Goal: Information Seeking & Learning: Check status

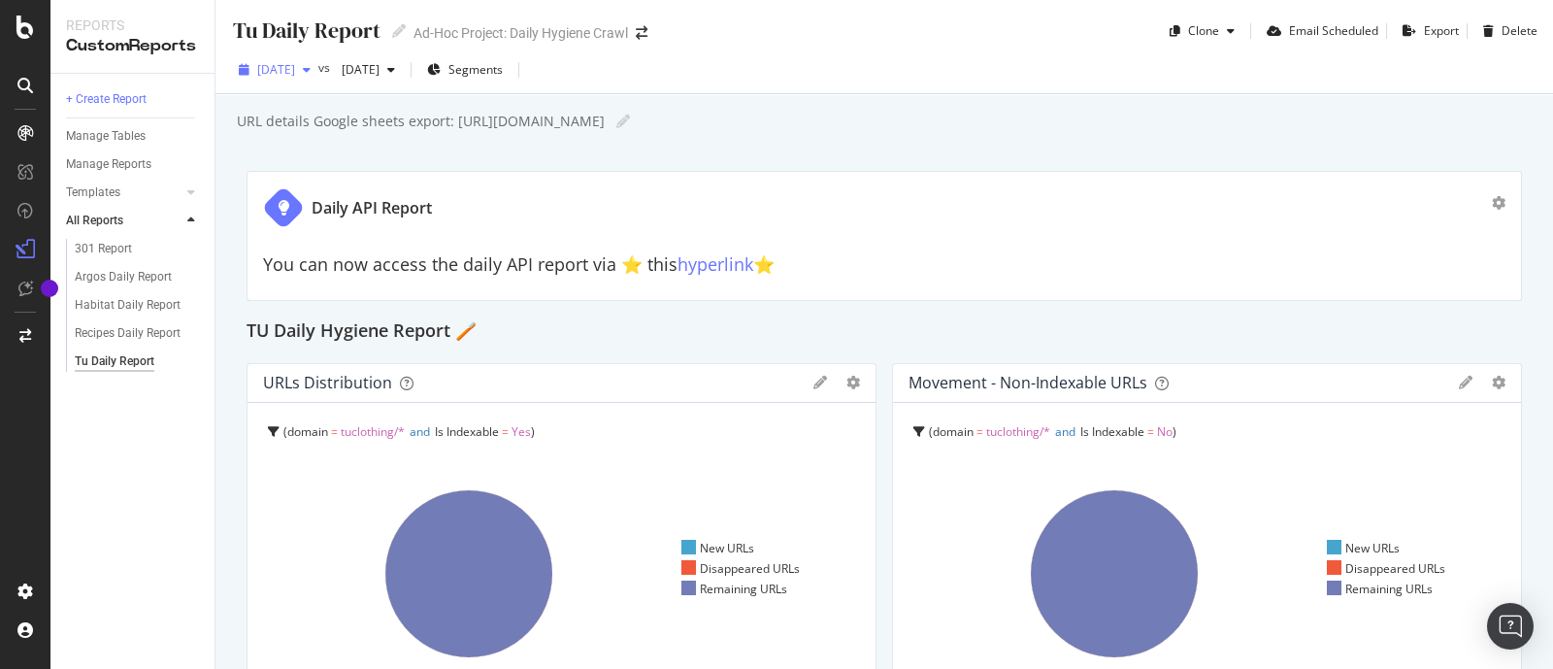
click at [318, 69] on div "button" at bounding box center [306, 70] width 23 height 12
click at [851, 185] on div "Daily API Report You can now access the daily API report via ⭐️ this hyperlink …" at bounding box center [885, 236] width 1276 height 130
click at [295, 76] on span "2025 Oct. 5th" at bounding box center [276, 69] width 38 height 17
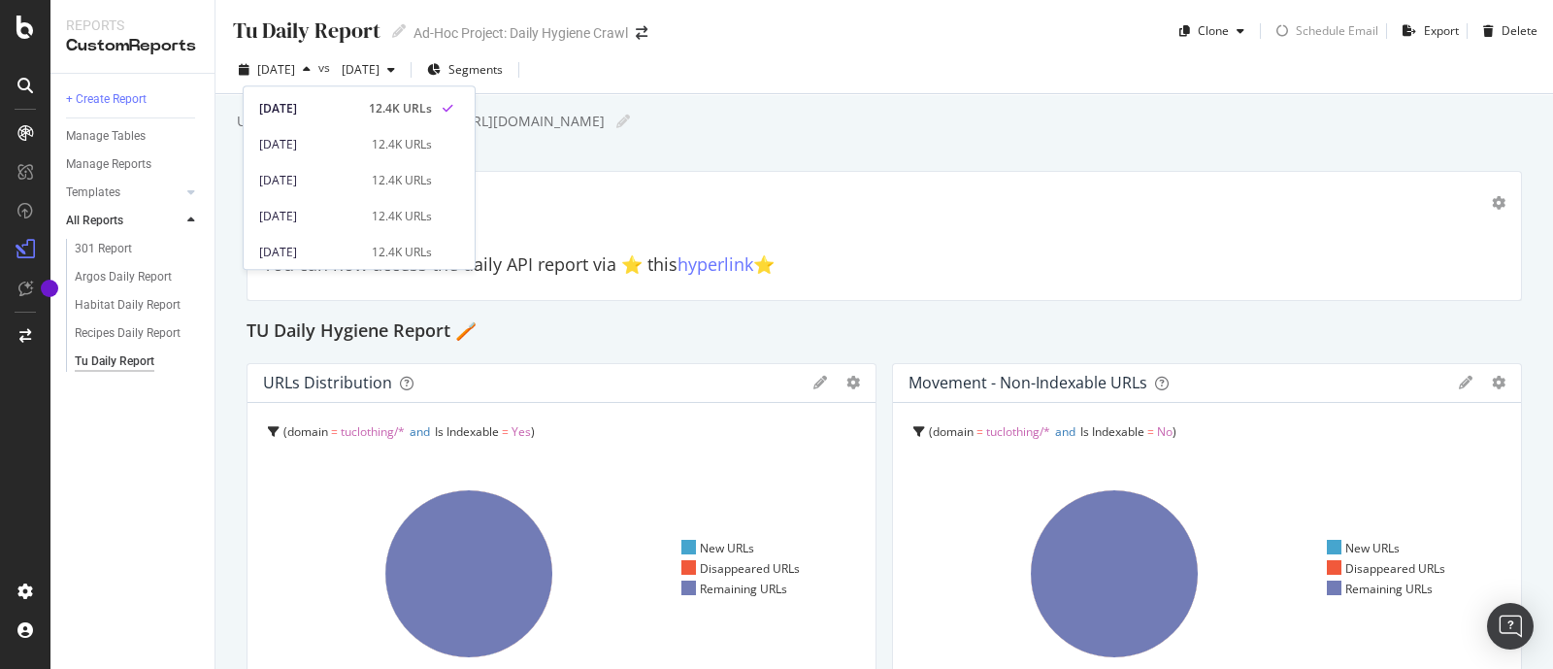
click at [837, 151] on div "Tu Daily Report Tu Daily Report Ad-Hoc Project: Daily Hygiene Crawl Clone Sched…" at bounding box center [885, 334] width 1338 height 669
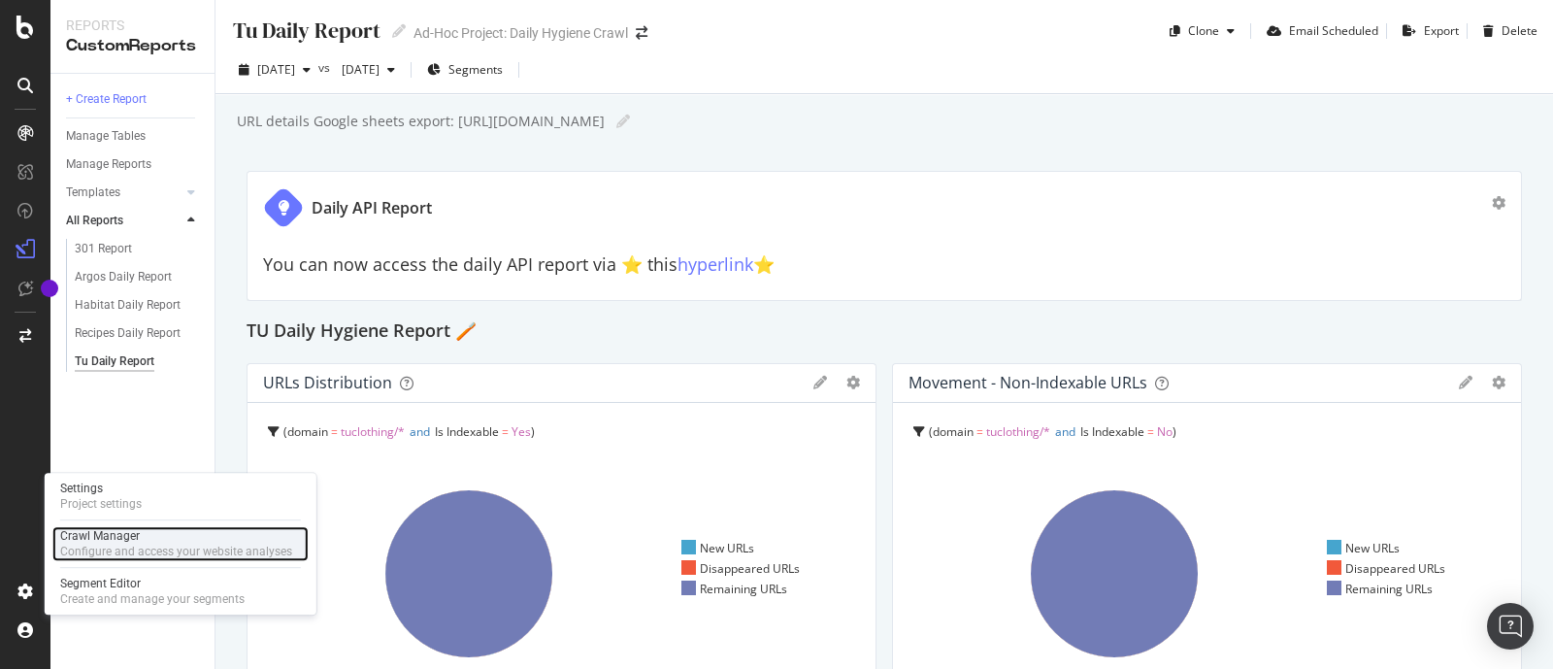
click at [119, 545] on div "Configure and access your website analyses" at bounding box center [176, 552] width 232 height 16
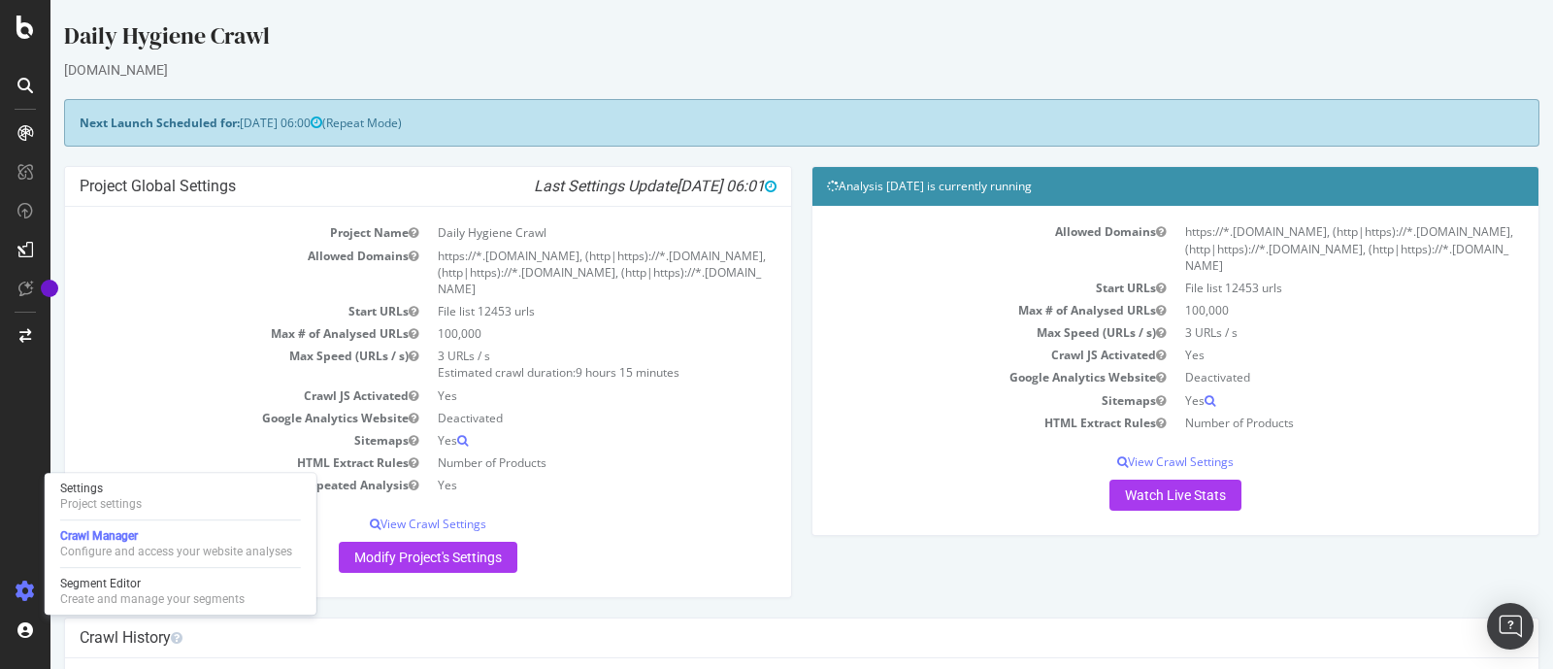
click at [973, 485] on p "Watch Live Stats" at bounding box center [1175, 495] width 697 height 31
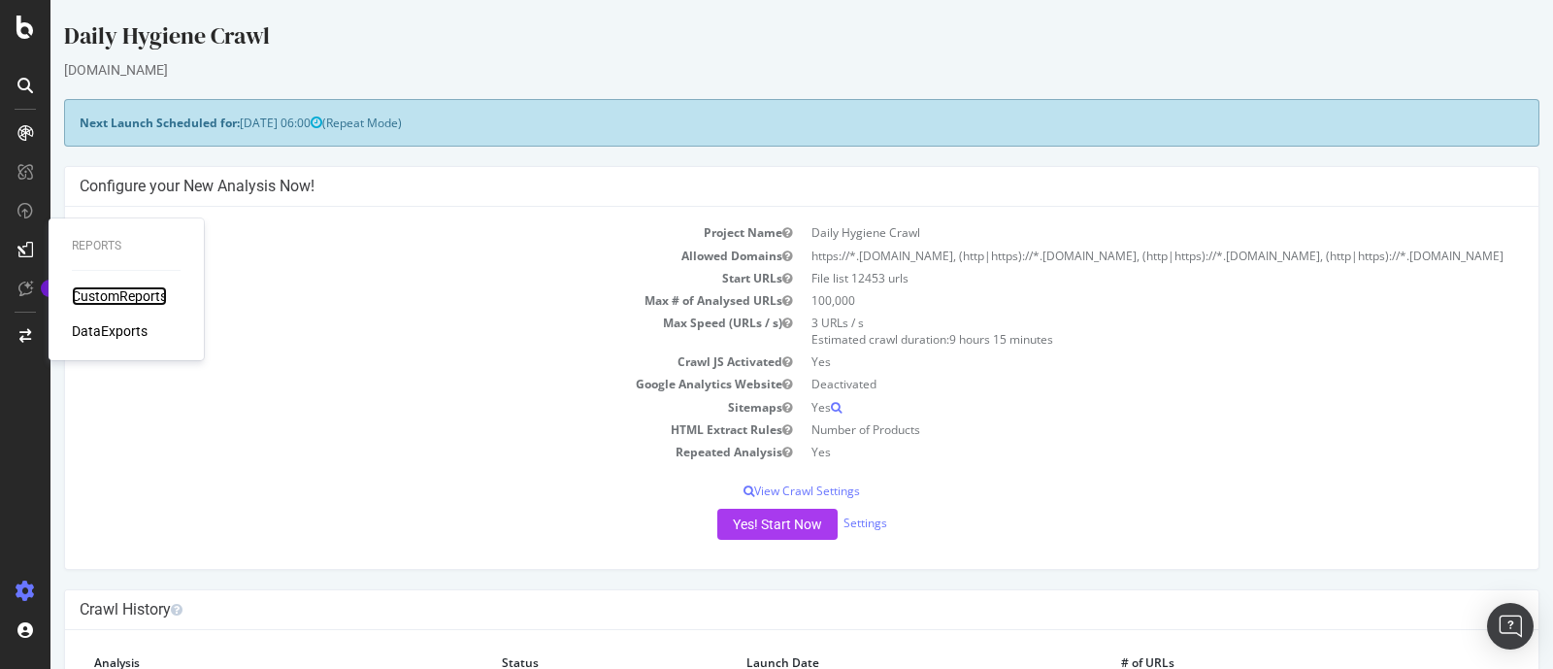
click at [132, 295] on div "CustomReports" at bounding box center [119, 295] width 95 height 19
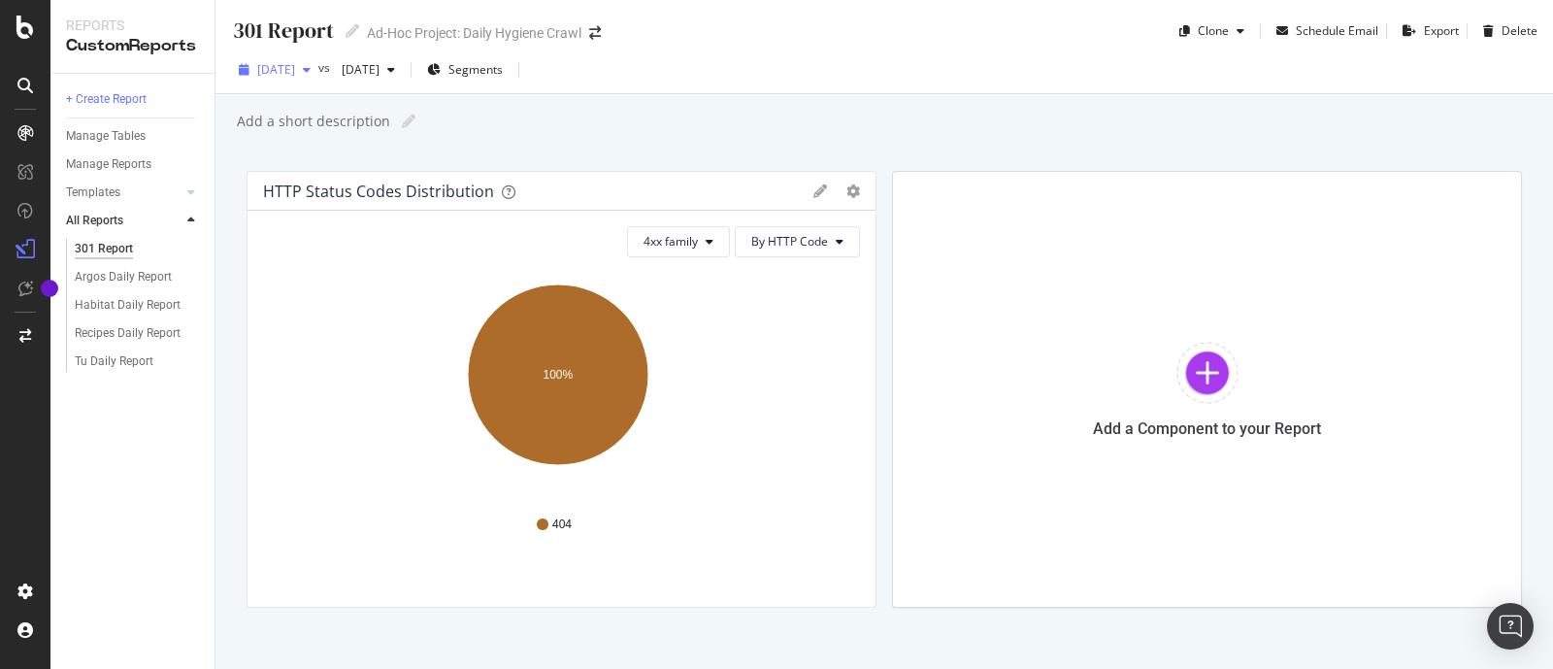
click at [295, 72] on span "[DATE]" at bounding box center [276, 69] width 38 height 17
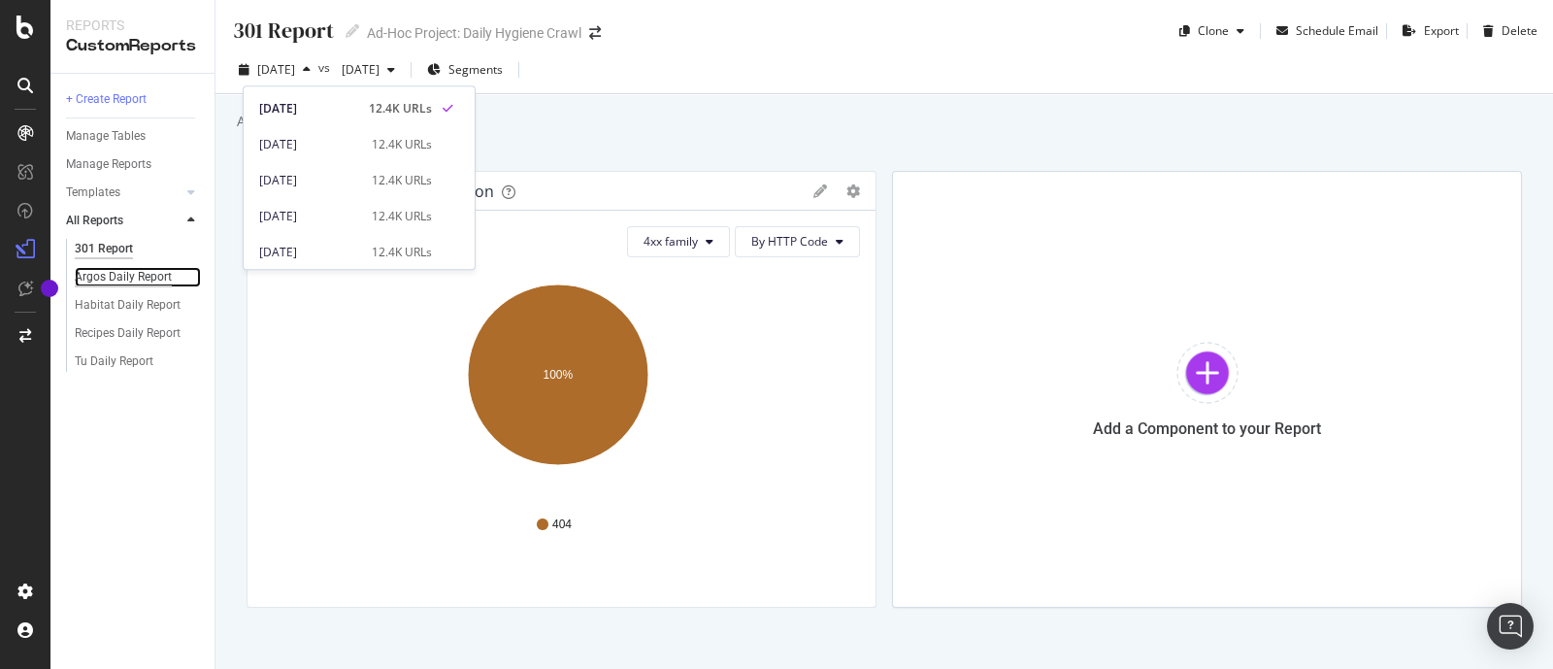
click at [115, 272] on div "Argos Daily Report" at bounding box center [123, 277] width 97 height 20
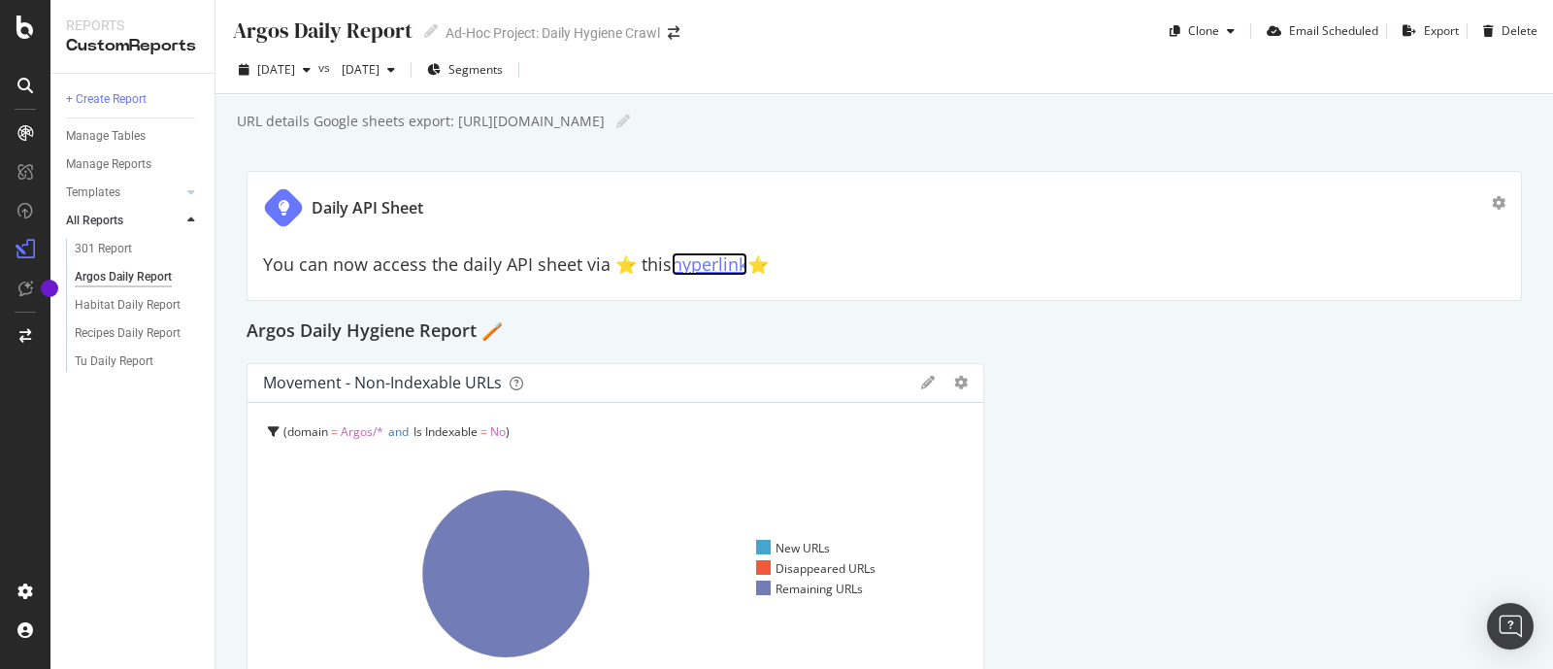
click at [701, 266] on link "hyperlink" at bounding box center [710, 263] width 76 height 23
click at [107, 298] on div "Habitat Daily Report" at bounding box center [128, 305] width 106 height 20
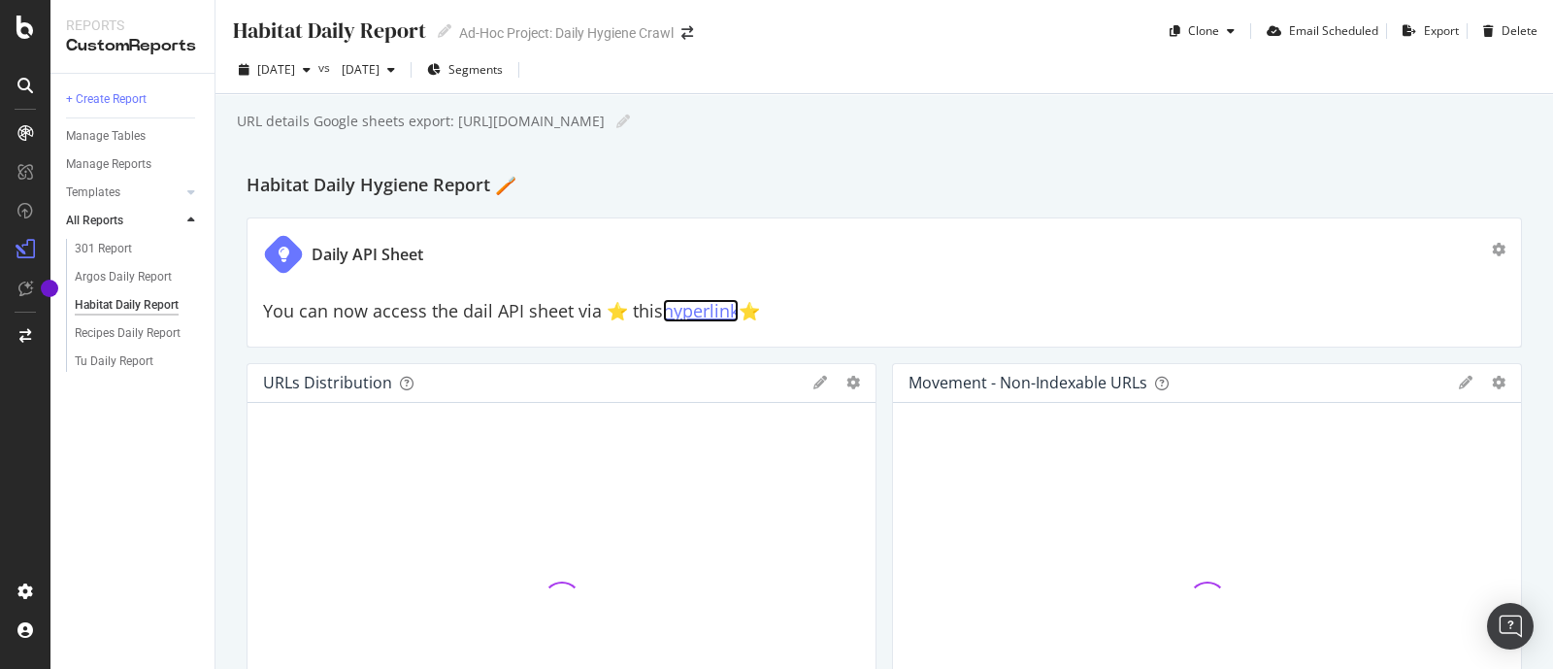
click at [722, 307] on link "hyperlink" at bounding box center [701, 310] width 76 height 23
click at [121, 358] on div "Tu Daily Report" at bounding box center [114, 361] width 79 height 20
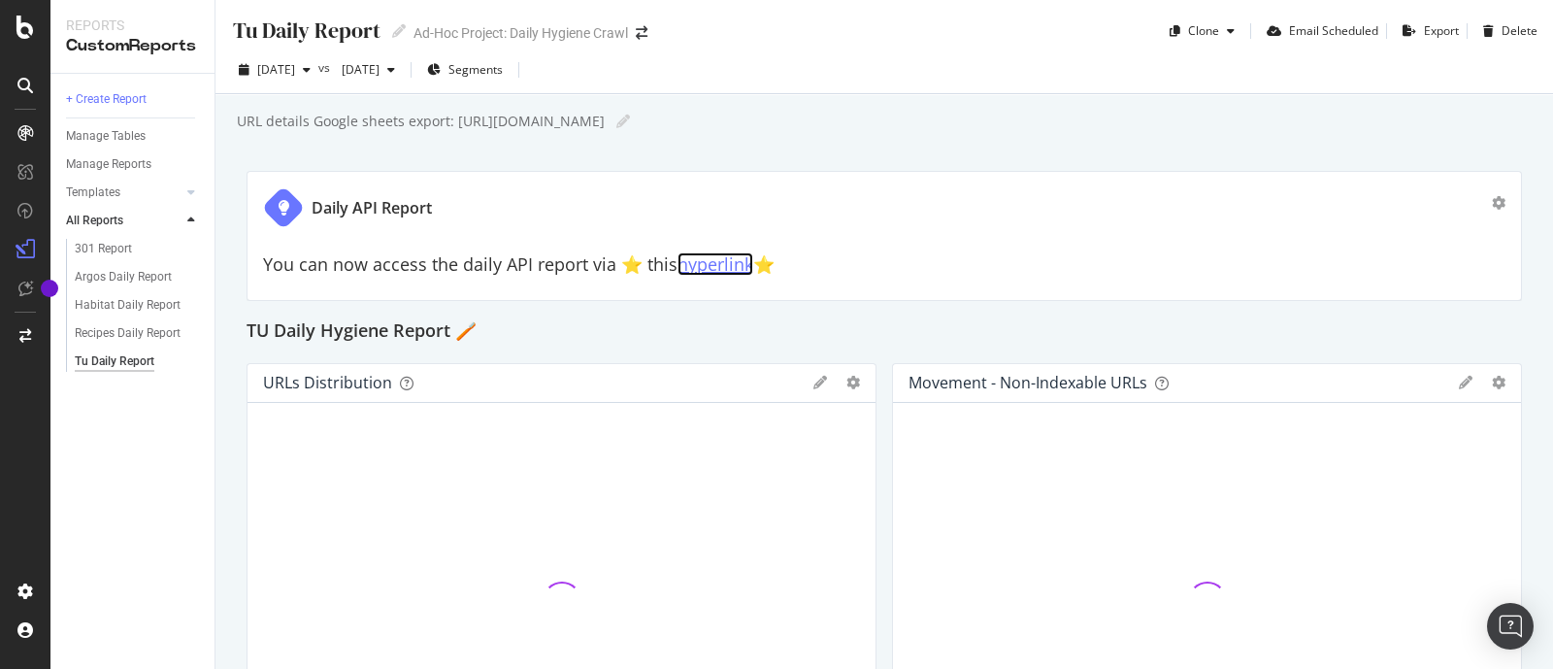
click at [710, 264] on link "hyperlink" at bounding box center [716, 263] width 76 height 23
